Goal: Information Seeking & Learning: Learn about a topic

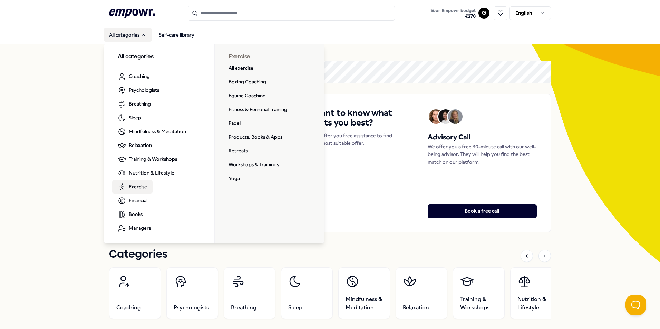
click at [138, 183] on span "Exercise" at bounding box center [138, 187] width 18 height 8
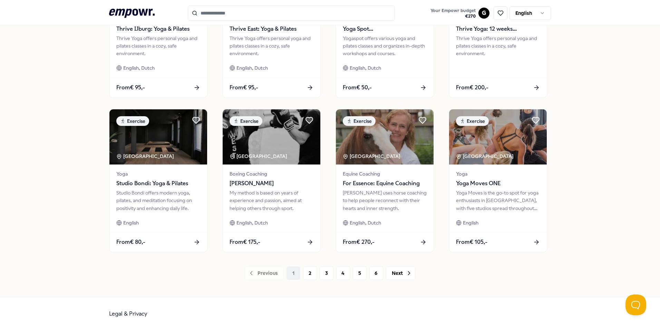
scroll to position [288, 0]
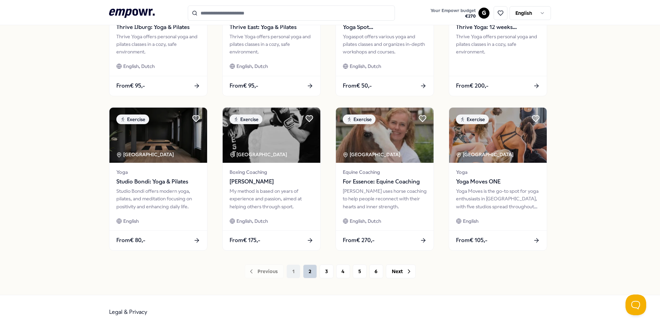
click at [305, 274] on button "2" at bounding box center [310, 272] width 14 height 14
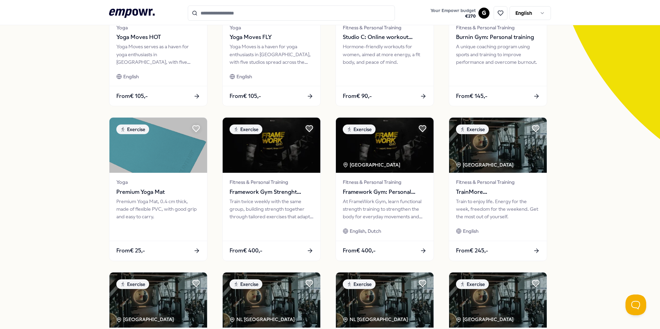
scroll to position [288, 0]
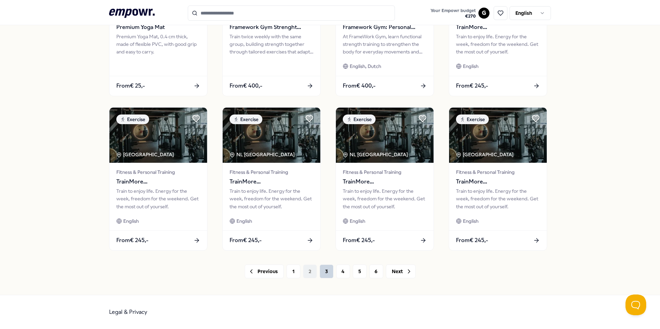
click at [320, 274] on button "3" at bounding box center [327, 272] width 14 height 14
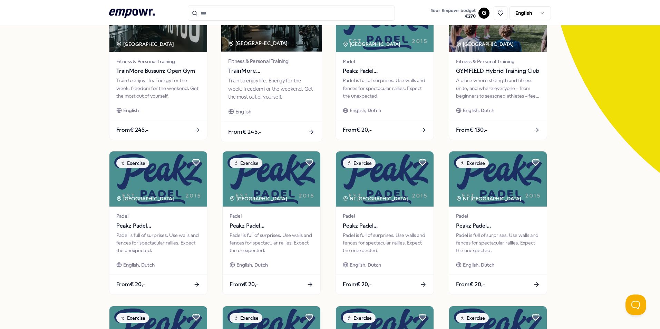
scroll to position [276, 0]
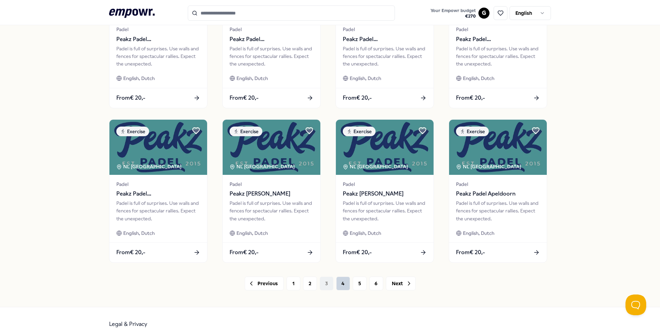
click at [337, 284] on button "4" at bounding box center [343, 284] width 14 height 14
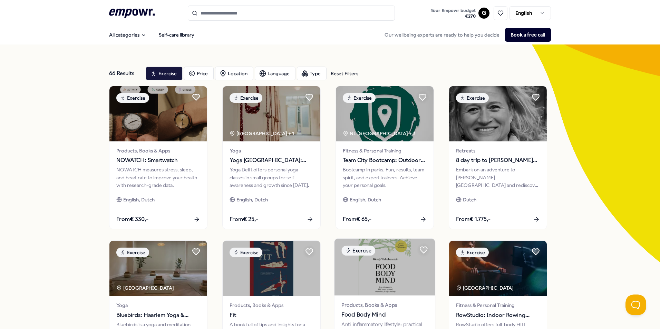
scroll to position [276, 0]
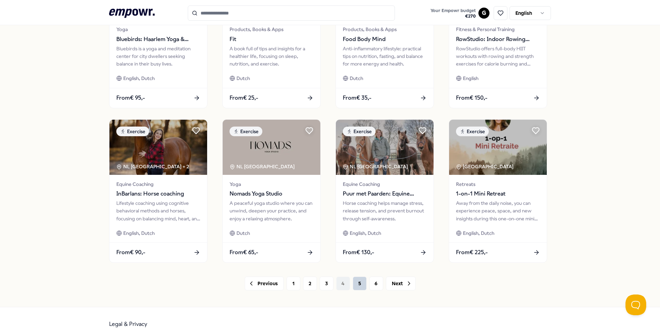
click at [357, 287] on button "5" at bounding box center [360, 284] width 14 height 14
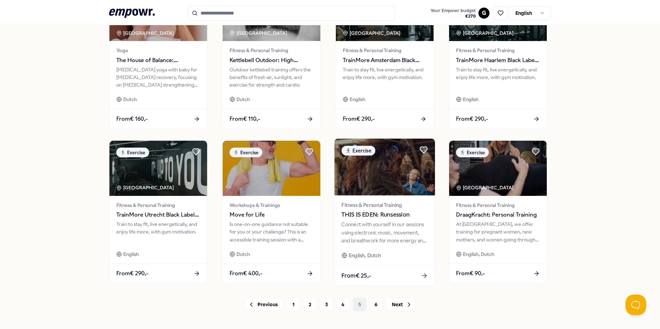
scroll to position [276, 0]
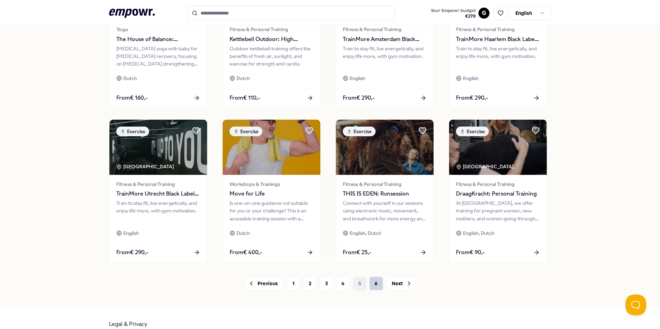
click at [371, 286] on button "6" at bounding box center [376, 284] width 14 height 14
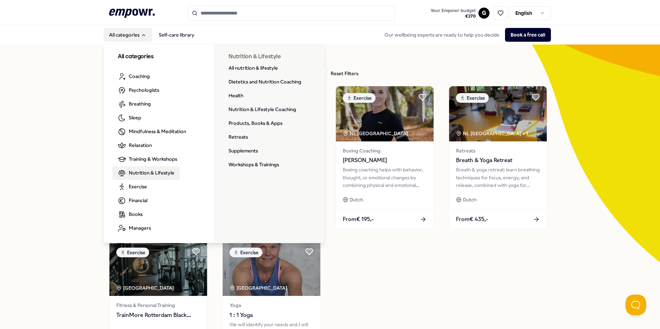
click at [150, 175] on span "Nutrition & Lifestyle" at bounding box center [152, 173] width 46 height 8
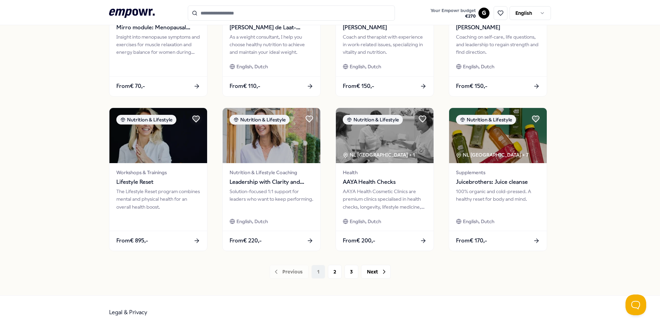
scroll to position [288, 0]
click at [328, 274] on button "2" at bounding box center [335, 272] width 14 height 14
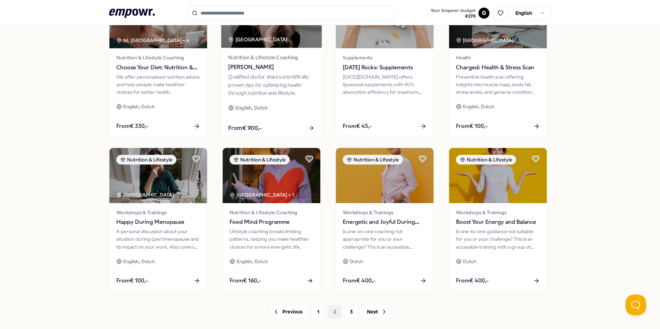
scroll to position [288, 0]
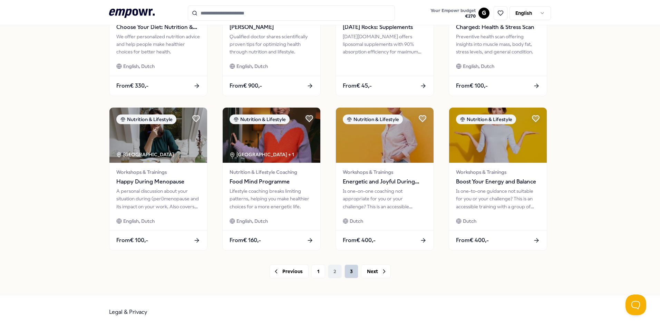
click at [345, 268] on button "3" at bounding box center [351, 272] width 14 height 14
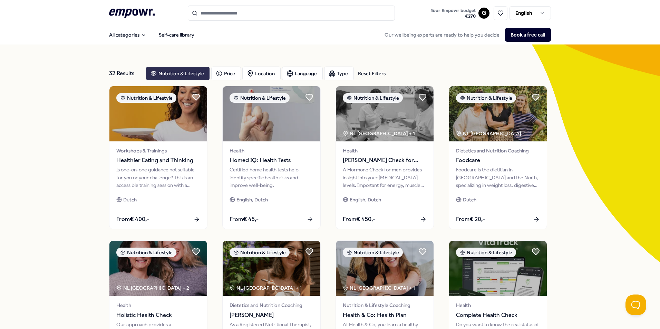
click at [163, 75] on div "Nutrition & Lifestyle" at bounding box center [178, 74] width 64 height 14
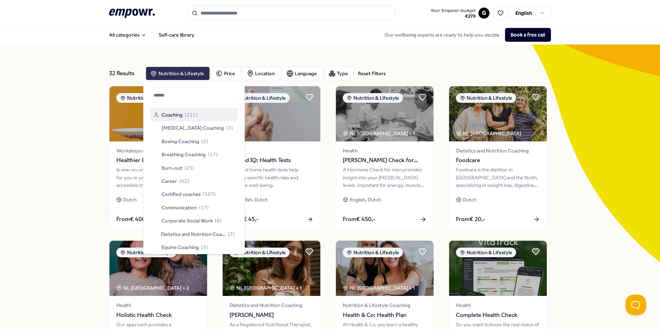
click at [177, 76] on div "Nutrition & Lifestyle" at bounding box center [178, 74] width 64 height 14
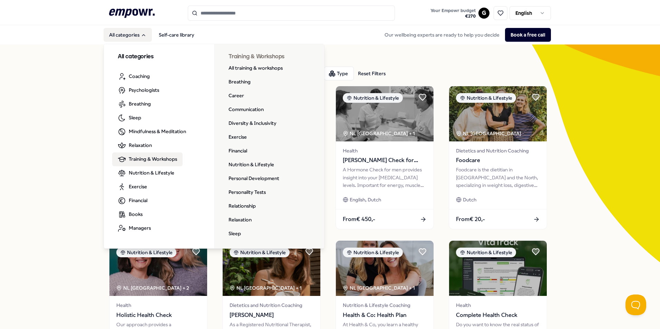
click at [150, 162] on span "Training & Workshops" at bounding box center [153, 159] width 48 height 8
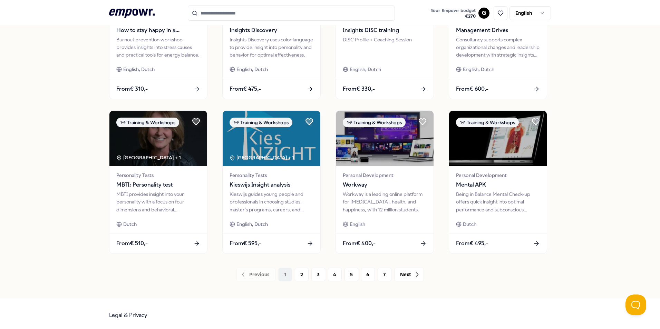
scroll to position [288, 0]
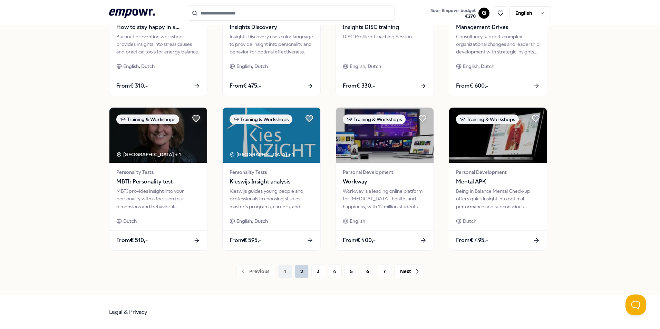
click at [298, 270] on button "2" at bounding box center [302, 272] width 14 height 14
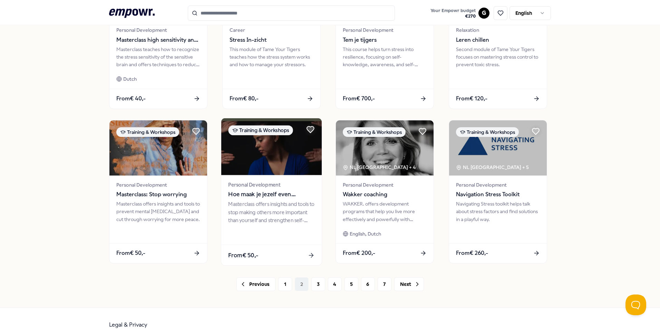
scroll to position [276, 0]
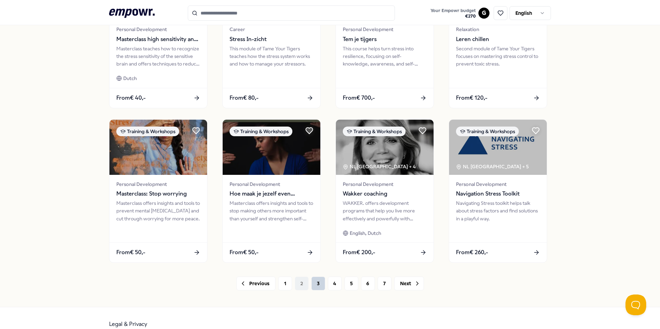
click at [318, 288] on button "3" at bounding box center [318, 284] width 14 height 14
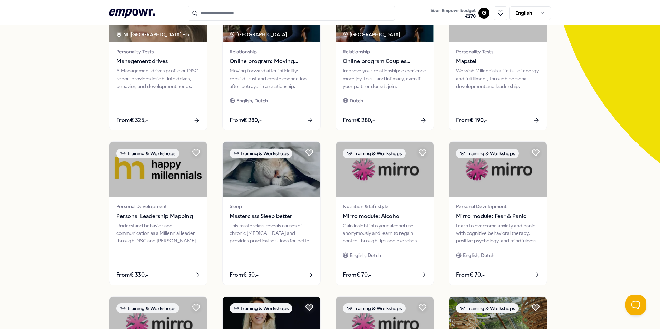
scroll to position [276, 0]
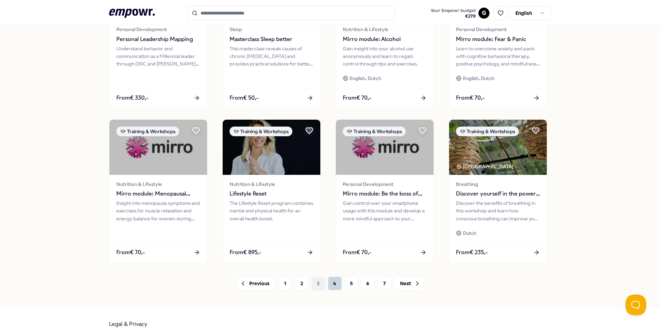
click at [331, 282] on button "4" at bounding box center [335, 284] width 14 height 14
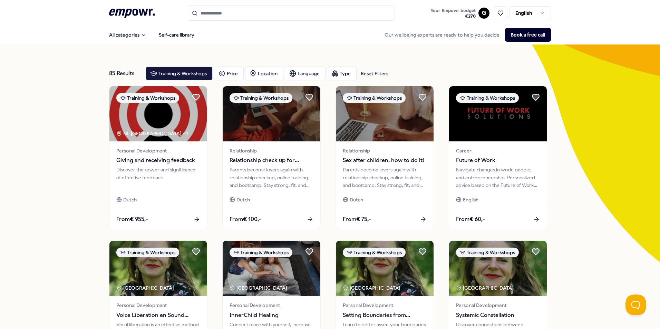
scroll to position [276, 0]
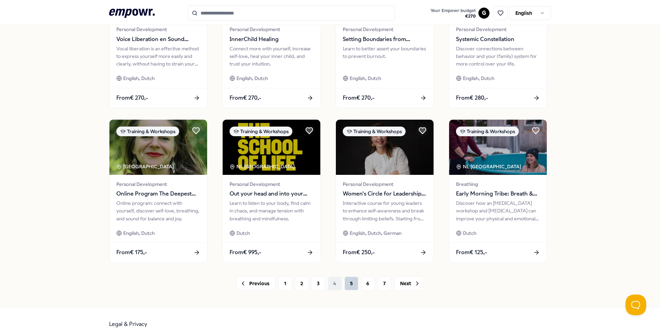
click at [344, 286] on button "5" at bounding box center [351, 284] width 14 height 14
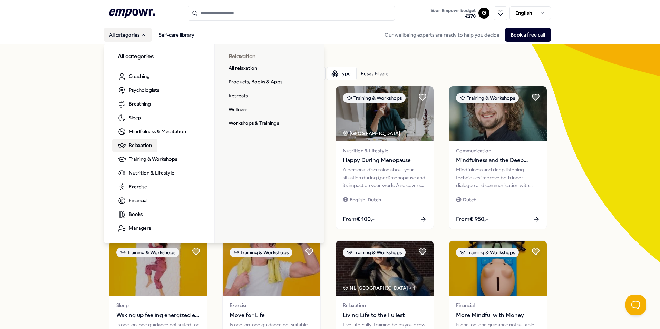
click at [140, 143] on span "Relaxation" at bounding box center [140, 146] width 23 height 8
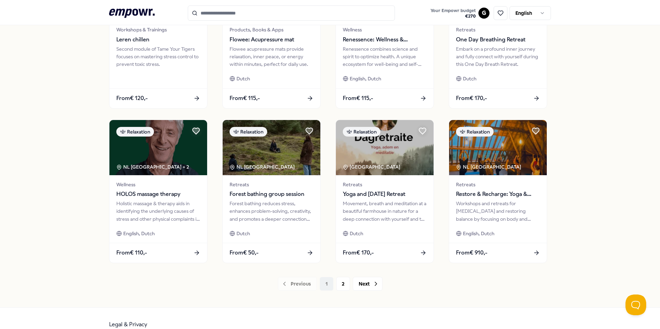
scroll to position [276, 0]
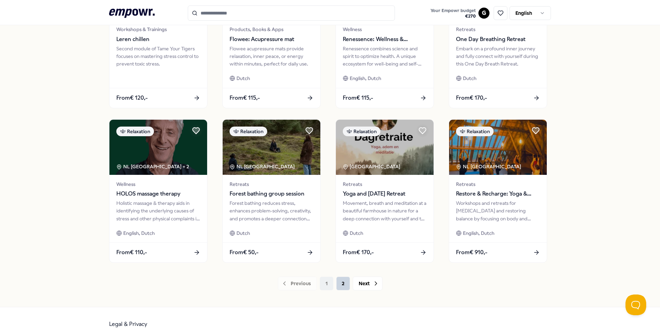
click at [343, 280] on button "2" at bounding box center [343, 284] width 14 height 14
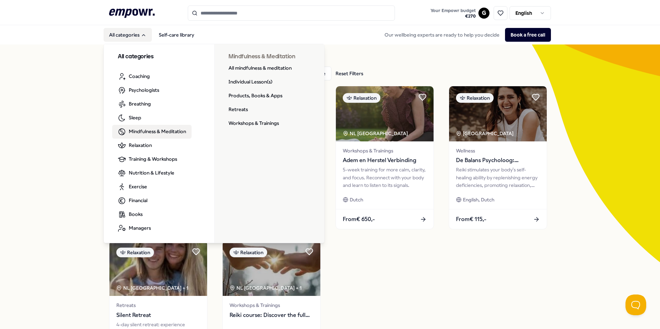
click at [143, 132] on span "Mindfulness & Meditation" at bounding box center [157, 132] width 57 height 8
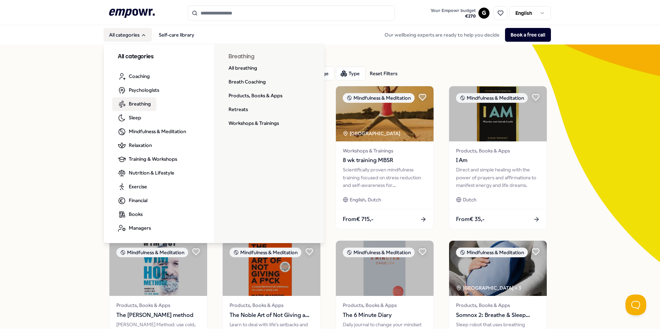
click at [133, 106] on span "Breathing" at bounding box center [140, 104] width 22 height 8
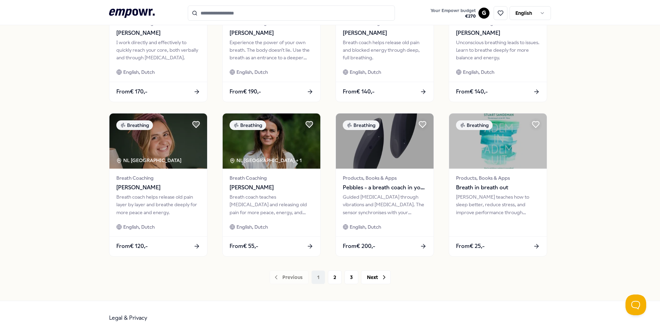
scroll to position [288, 0]
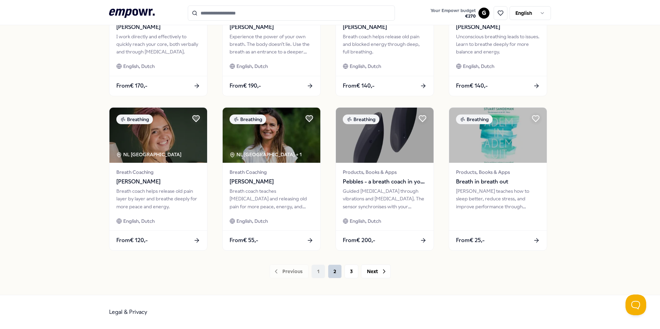
click at [333, 274] on button "2" at bounding box center [335, 272] width 14 height 14
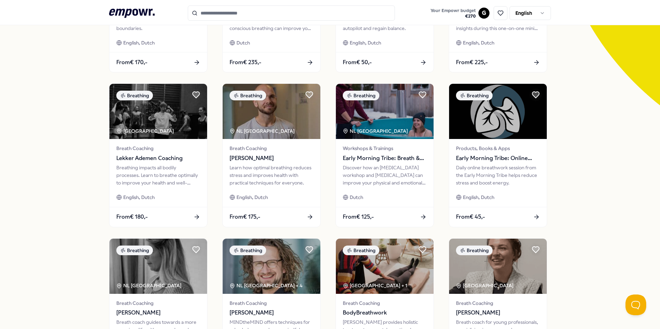
scroll to position [288, 0]
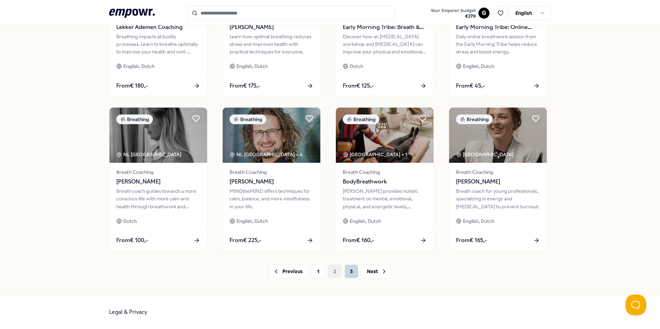
click at [351, 275] on button "3" at bounding box center [351, 272] width 14 height 14
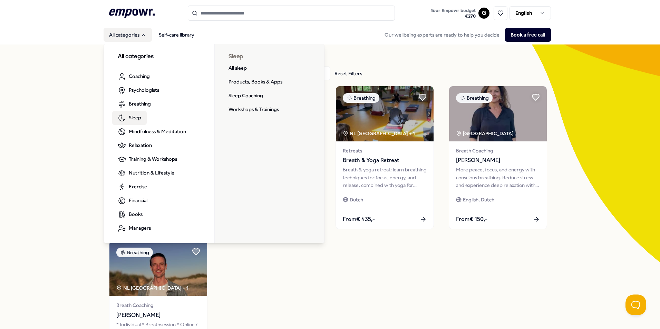
click at [137, 118] on span "Sleep" at bounding box center [135, 118] width 12 height 8
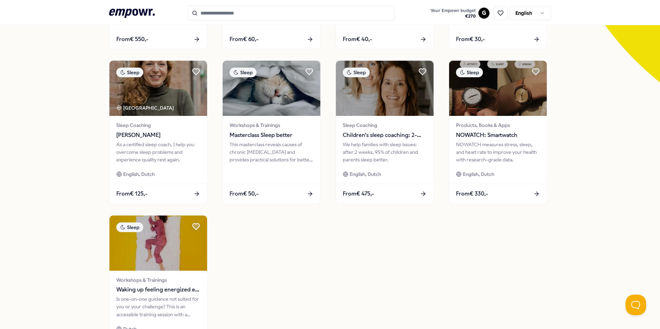
scroll to position [207, 0]
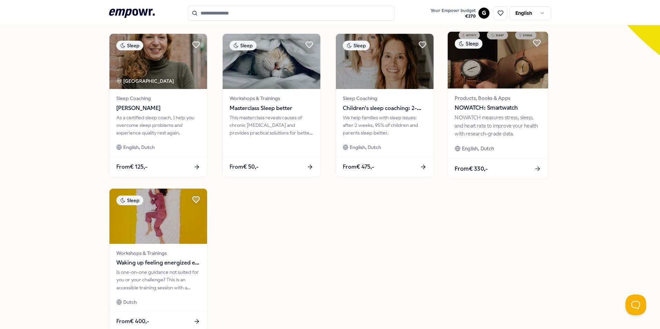
click at [505, 71] on img at bounding box center [498, 60] width 100 height 57
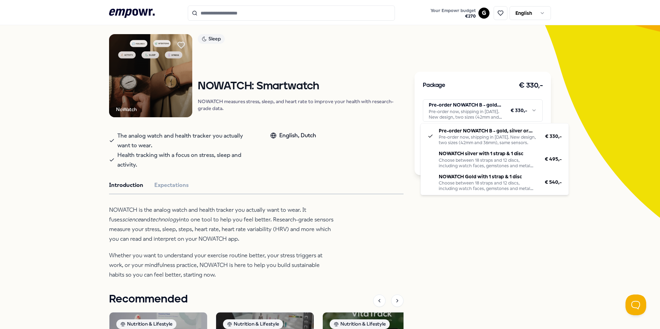
click at [508, 116] on html ".empowr-logo_svg__cls-1{fill:#03032f} Your Empowr budget € 270 G English All ca…" at bounding box center [330, 164] width 660 height 329
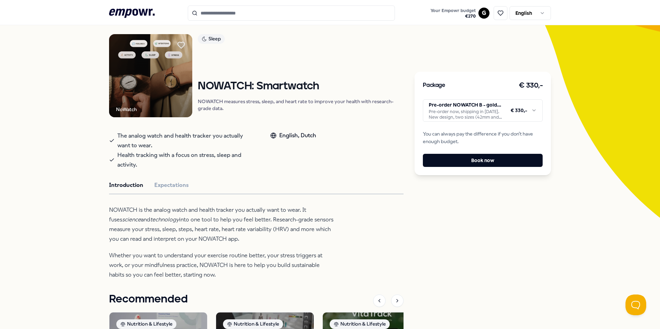
click at [508, 116] on html ".empowr-logo_svg__cls-1{fill:#03032f} Your Empowr budget € 270 G English All ca…" at bounding box center [330, 164] width 660 height 329
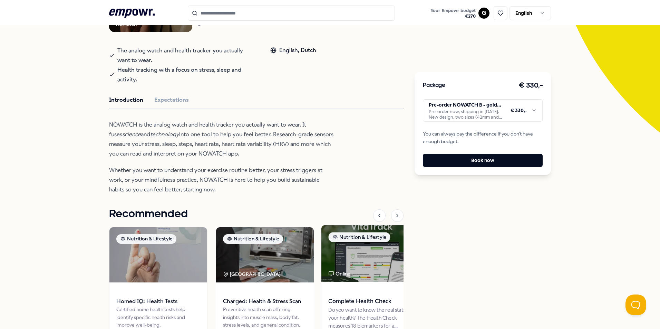
scroll to position [0, 0]
